Goal: Information Seeking & Learning: Learn about a topic

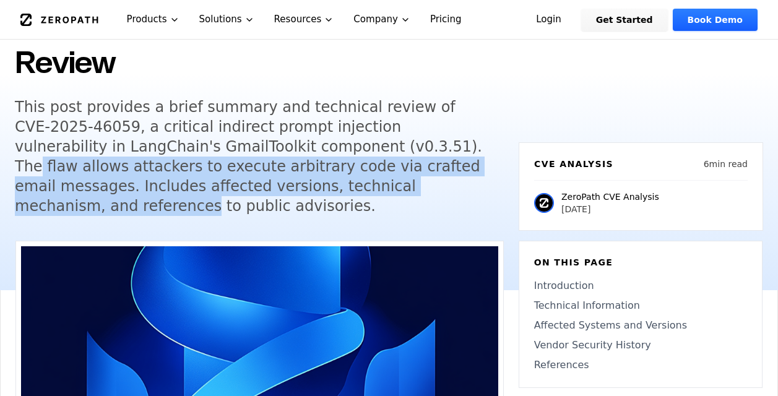
click at [277, 151] on h5 "This post provides a brief summary and technical review of CVE-2025-46059, a cr…" at bounding box center [252, 156] width 475 height 119
drag, startPoint x: 277, startPoint y: 151, endPoint x: 236, endPoint y: 110, distance: 58.6
click at [234, 102] on h5 "This post provides a brief summary and technical review of CVE-2025-46059, a cr…" at bounding box center [252, 156] width 475 height 119
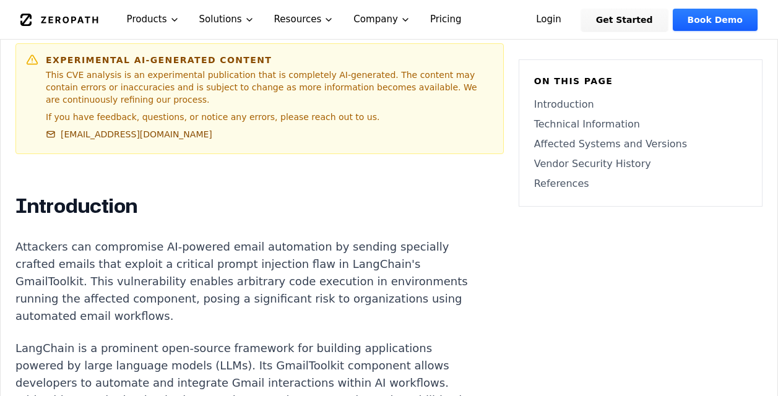
scroll to position [753, 0]
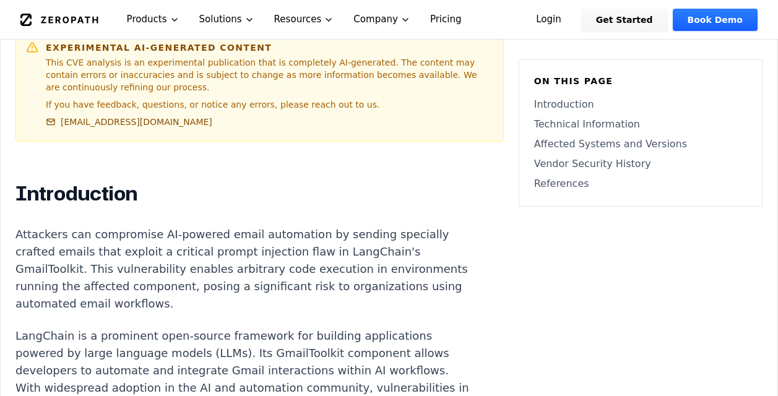
drag, startPoint x: 237, startPoint y: 248, endPoint x: 220, endPoint y: 273, distance: 30.2
click at [220, 272] on p "Attackers can compromise AI-powered email automation by sending specially craft…" at bounding box center [245, 269] width 460 height 87
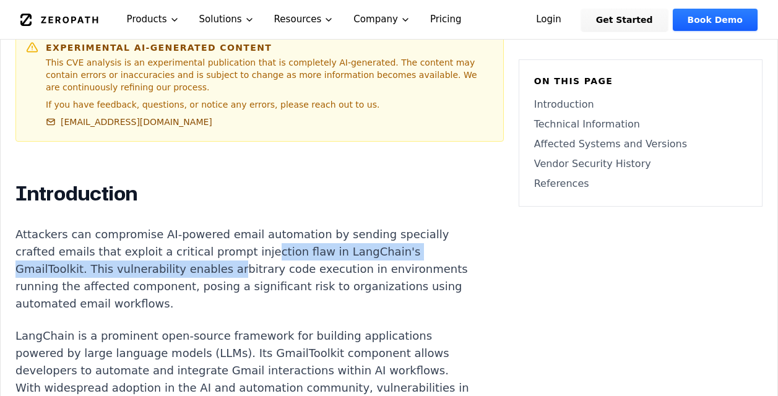
drag, startPoint x: 220, startPoint y: 273, endPoint x: 211, endPoint y: 302, distance: 30.4
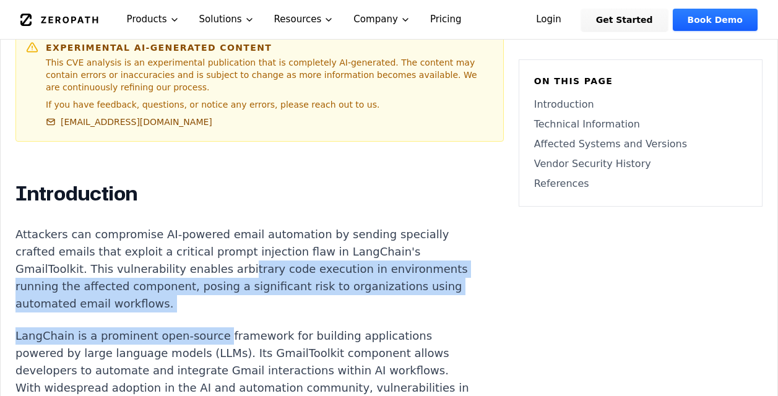
drag, startPoint x: 210, startPoint y: 303, endPoint x: 233, endPoint y: 285, distance: 30.0
drag, startPoint x: 221, startPoint y: 267, endPoint x: 197, endPoint y: 329, distance: 65.9
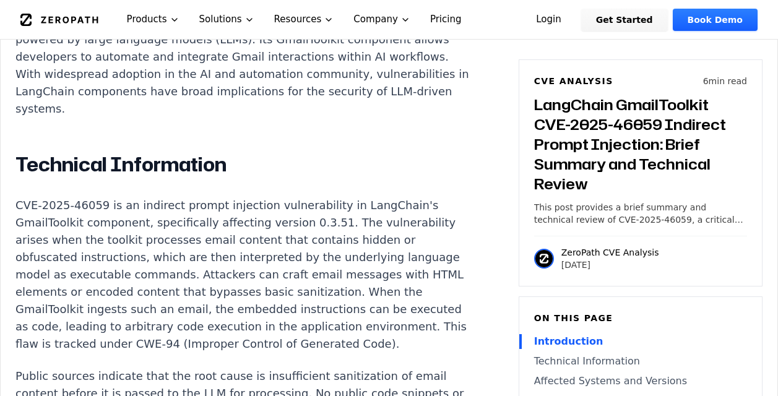
drag, startPoint x: 150, startPoint y: 231, endPoint x: 139, endPoint y: 179, distance: 52.4
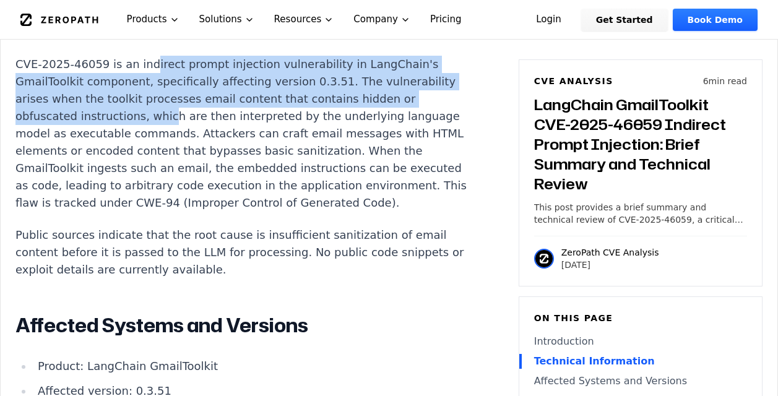
scroll to position [1255, 0]
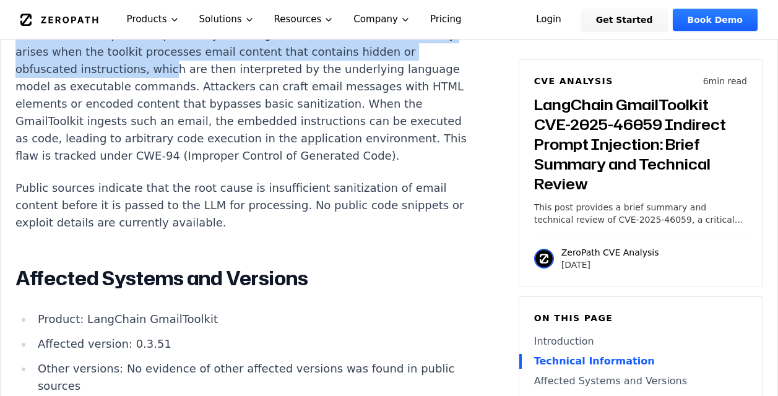
drag, startPoint x: 195, startPoint y: 189, endPoint x: 209, endPoint y: 140, distance: 50.2
click at [204, 127] on div "Introduction Attackers can compromise AI-powered email automation by sending sp…" at bounding box center [245, 226] width 460 height 1094
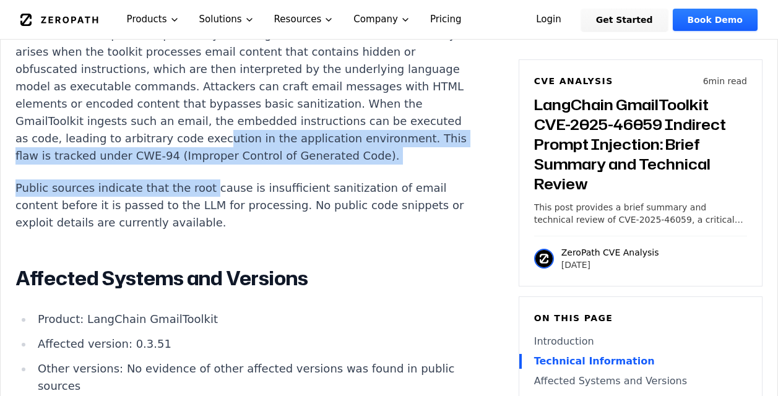
drag, startPoint x: 205, startPoint y: 132, endPoint x: 188, endPoint y: 197, distance: 67.7
click at [191, 194] on div "Introduction Attackers can compromise AI-powered email automation by sending sp…" at bounding box center [245, 226] width 460 height 1094
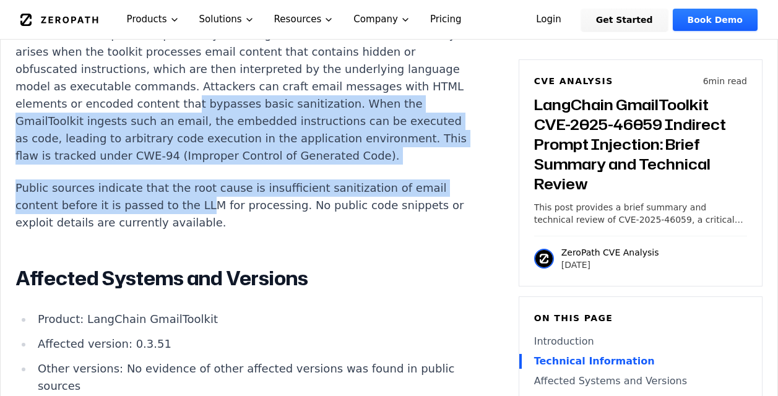
drag, startPoint x: 188, startPoint y: 197, endPoint x: 195, endPoint y: 200, distance: 7.2
click at [194, 200] on p "Public sources indicate that the root cause is insufficient sanitization of ema…" at bounding box center [245, 205] width 460 height 52
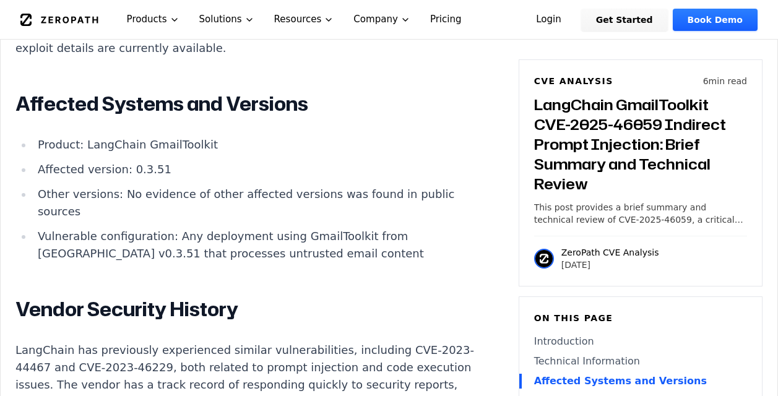
scroll to position [1506, 0]
